Goal: Find contact information: Find contact information

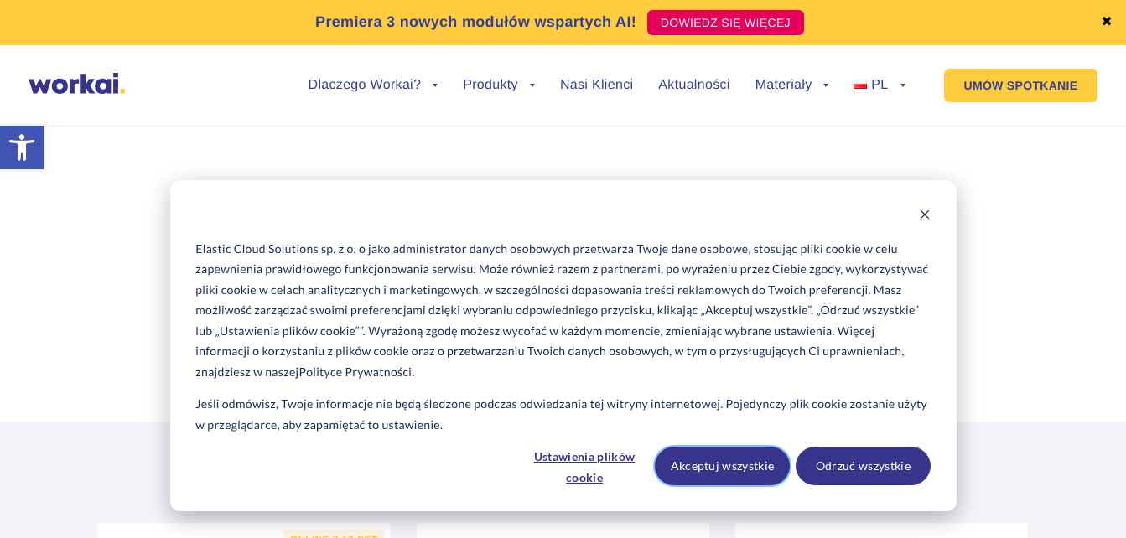
click at [753, 461] on button "Akceptuj wszystkie" at bounding box center [722, 466] width 135 height 39
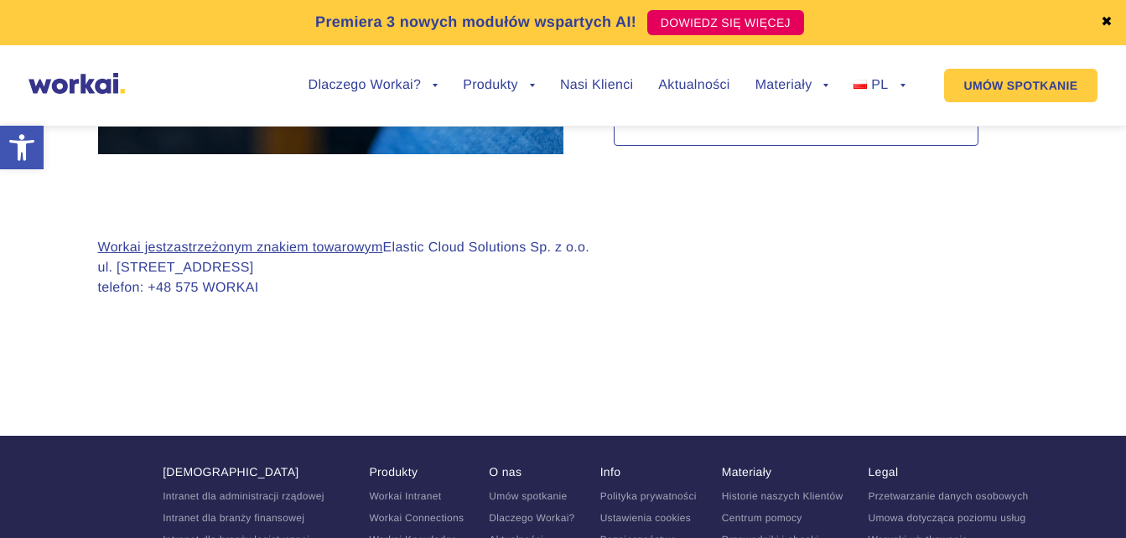
scroll to position [1621, 0]
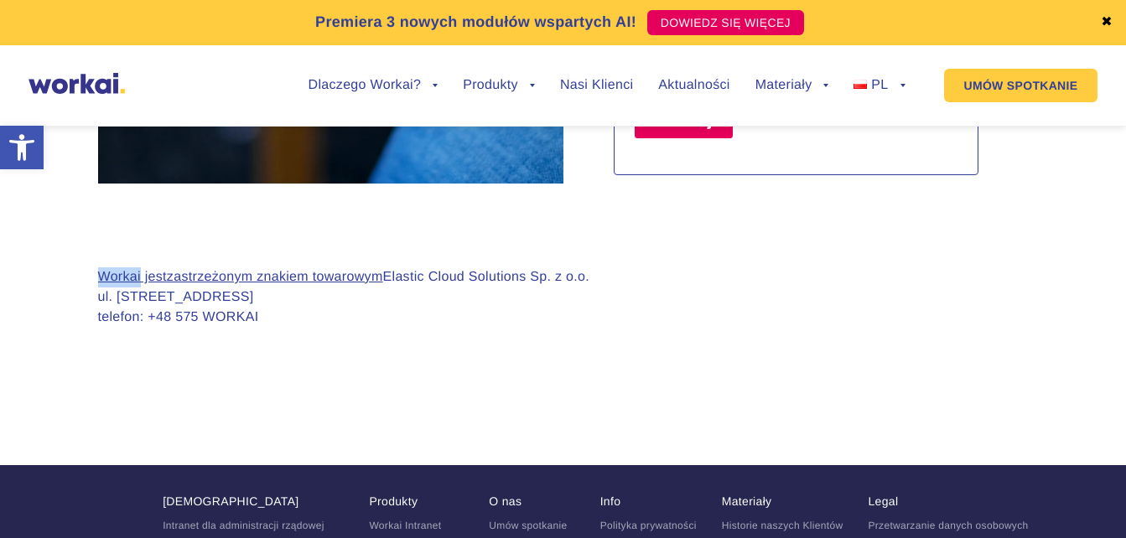
drag, startPoint x: 91, startPoint y: 271, endPoint x: 142, endPoint y: 277, distance: 51.6
click at [142, 277] on section "Workai jest zastrzeżonym znakiem towarowym Elastic Cloud Solutions Sp. z o.o. u…" at bounding box center [563, 311] width 1126 height 255
copy u "Workai"
drag, startPoint x: 391, startPoint y: 275, endPoint x: 470, endPoint y: 277, distance: 78.8
click at [470, 277] on p "Workai jest zastrzeżonym znakiem towarowym Elastic Cloud Solutions Sp. z o.o. u…" at bounding box center [344, 297] width 492 height 60
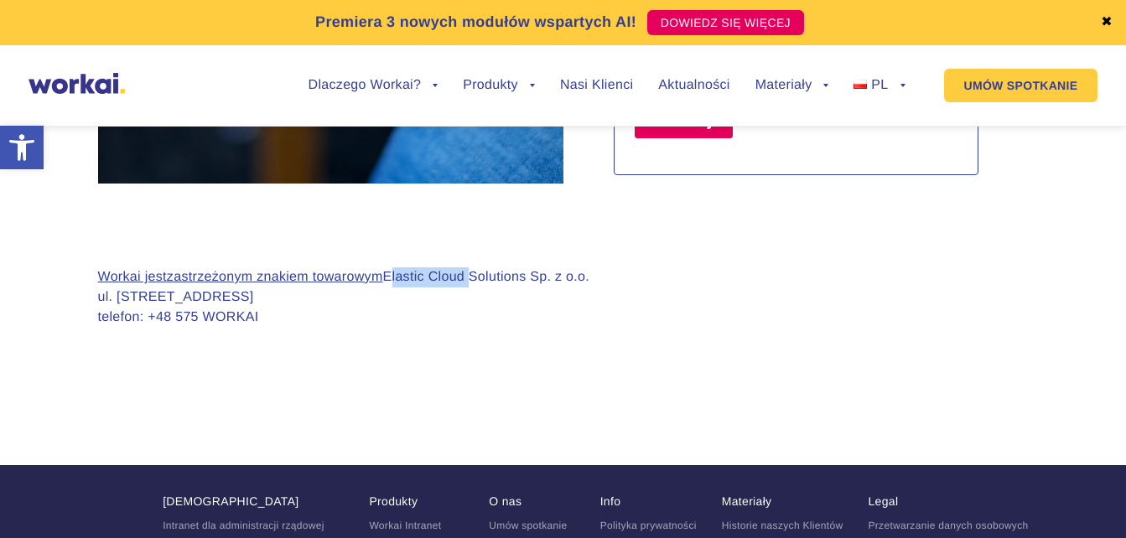
copy p "Elastic Cloud"
click at [373, 217] on section "Workai jest zastrzeżonym znakiem towarowym Elastic Cloud Solutions Sp. z o.o. u…" at bounding box center [563, 311] width 1126 height 255
drag, startPoint x: 391, startPoint y: 278, endPoint x: 598, endPoint y: 278, distance: 206.2
click at [598, 278] on div "Workai jest zastrzeżonym znakiem towarowym Elastic Cloud Solutions Sp. z o.o. u…" at bounding box center [563, 310] width 930 height 87
copy p "Elastic Cloud Solutions Sp. z o.o."
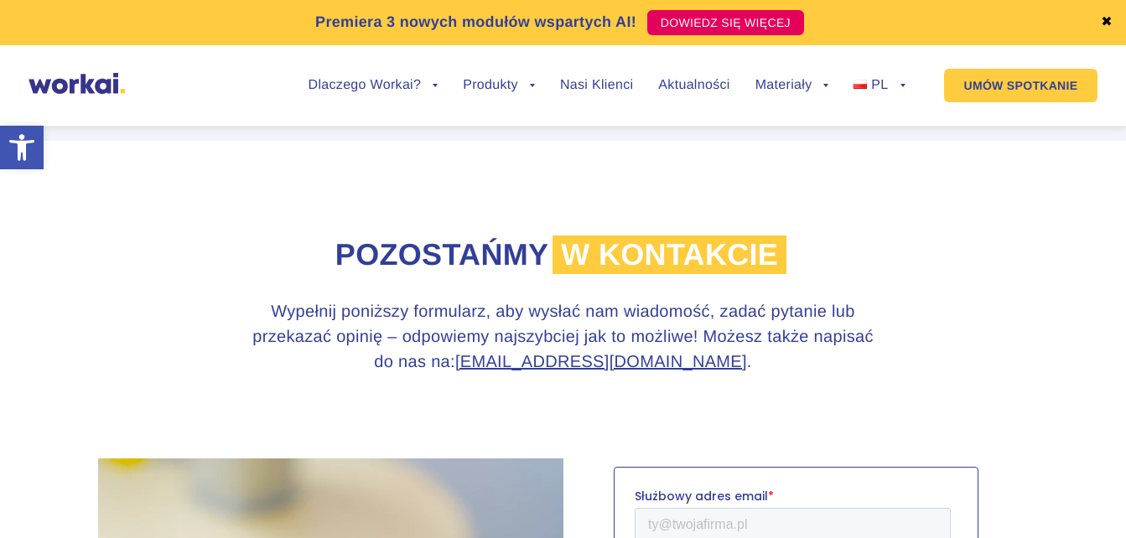
scroll to position [699, 0]
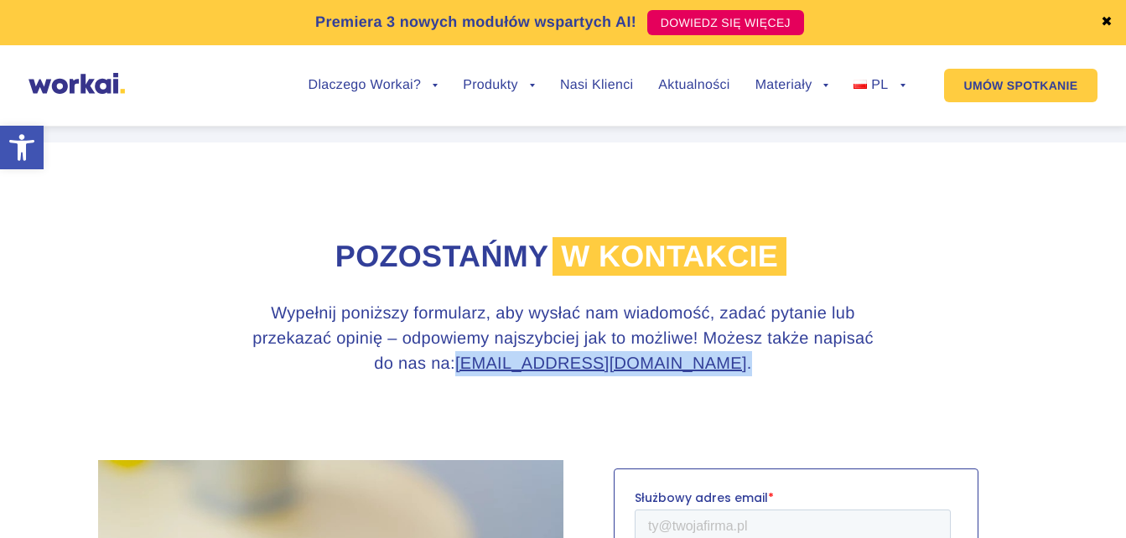
drag, startPoint x: 681, startPoint y: 364, endPoint x: 536, endPoint y: 363, distance: 145.0
click at [536, 363] on h3 "Wypełnij poniższy formularz, aby wysłać nam wiadomość, zadać pytanie lub przeka…" at bounding box center [563, 338] width 629 height 75
copy h3 "[EMAIL_ADDRESS][DOMAIN_NAME] ."
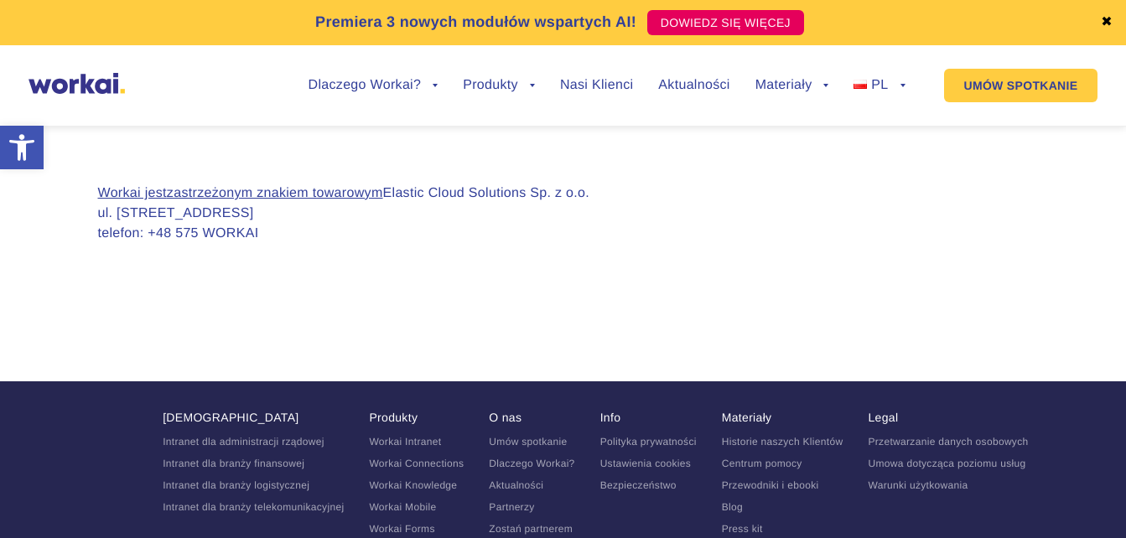
scroll to position [1621, 0]
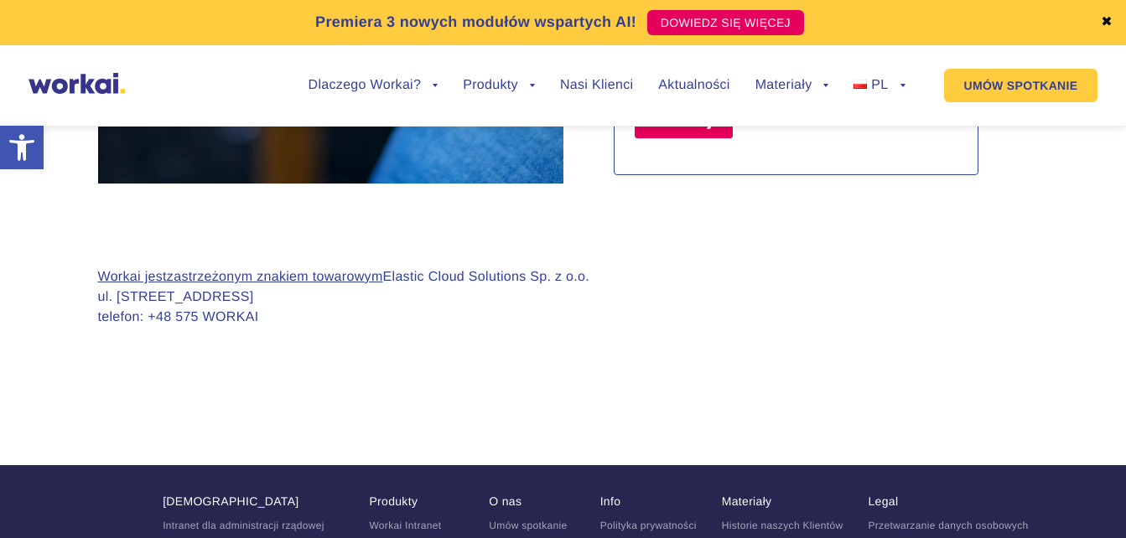
drag, startPoint x: 391, startPoint y: 274, endPoint x: 596, endPoint y: 276, distance: 205.4
click at [590, 276] on p "Workai jest zastrzeżonym znakiem towarowym Elastic Cloud Solutions Sp. z o.o. u…" at bounding box center [344, 297] width 492 height 60
copy p "Elastic Cloud Solutions Sp. z o.o."
drag, startPoint x: 184, startPoint y: 294, endPoint x: 120, endPoint y: 292, distance: 63.8
click at [120, 292] on p "Workai jest zastrzeżonym znakiem towarowym Elastic Cloud Solutions Sp. z o.o. u…" at bounding box center [344, 297] width 492 height 60
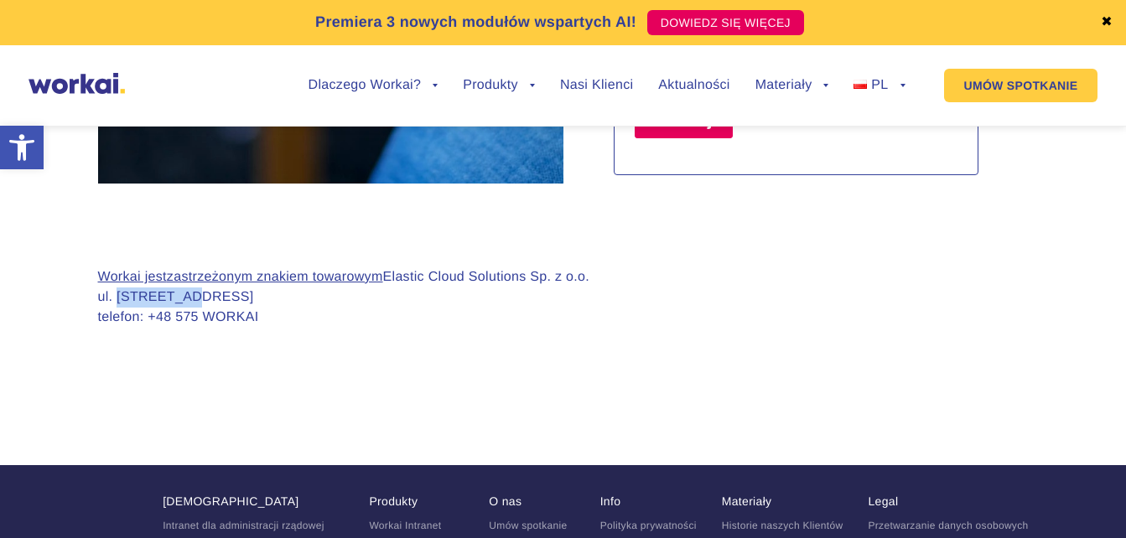
copy p "Żurawia 71"
drag, startPoint x: 197, startPoint y: 296, endPoint x: 295, endPoint y: 299, distance: 98.1
click at [295, 299] on p "Workai jest zastrzeżonym znakiem towarowym Elastic Cloud Solutions Sp. z o.o. u…" at bounding box center [344, 297] width 492 height 60
copy p "15-540 [GEOGRAPHIC_DATA]"
